Goal: Check status: Check status

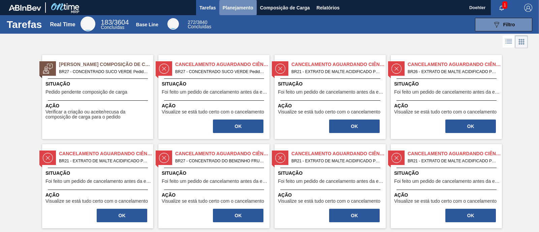
click at [241, 6] on span "Planejamento" at bounding box center [238, 8] width 31 height 8
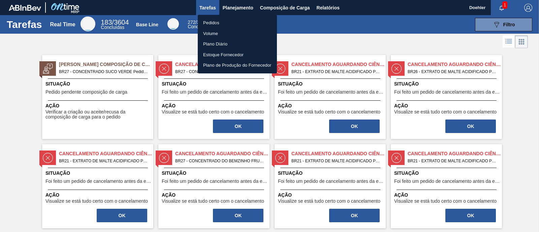
click at [216, 19] on li "Pedidos" at bounding box center [237, 23] width 79 height 11
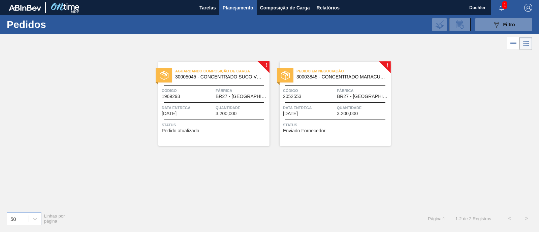
click at [321, 73] on span "Pedido em Negociação" at bounding box center [344, 71] width 94 height 7
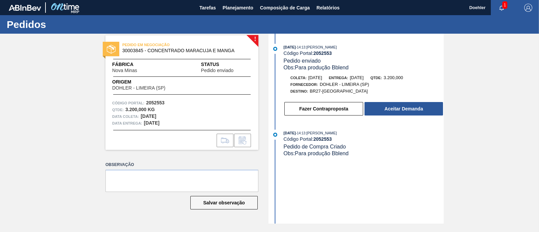
click at [347, 182] on div "[DATE] 14:13 : [PERSON_NAME] Código Portal: 2052553 Pedido enviado Obs: Para pr…" at bounding box center [357, 129] width 174 height 190
